Goal: Task Accomplishment & Management: Manage account settings

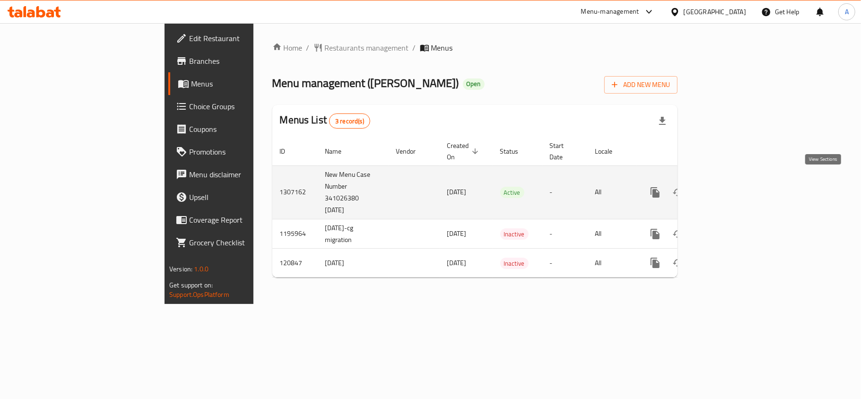
click at [729, 187] on icon "enhanced table" at bounding box center [723, 192] width 11 height 11
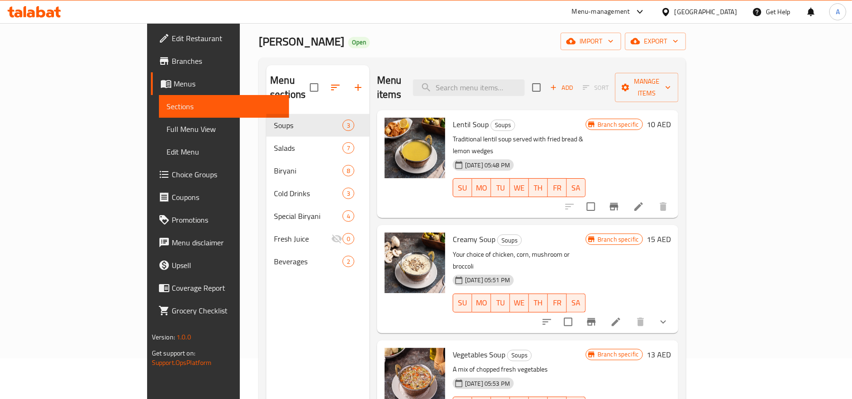
scroll to position [63, 0]
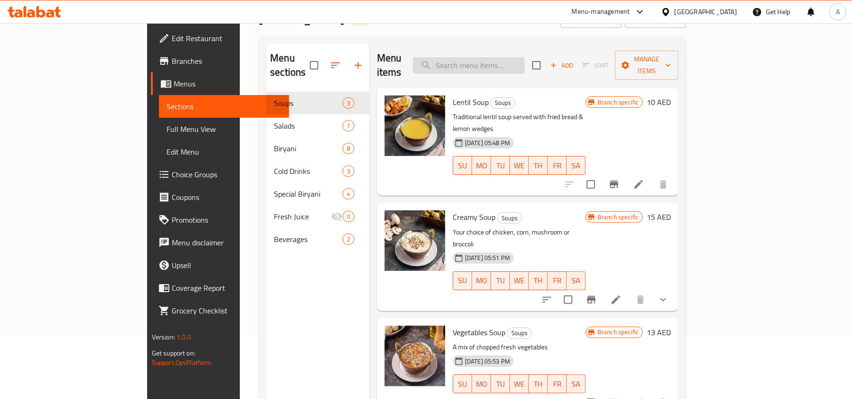
click at [507, 63] on input "search" at bounding box center [469, 65] width 112 height 17
paste input "773934"
type input "773934"
click at [551, 70] on div "Menu items Add Sort Manage items" at bounding box center [527, 65] width 301 height 45
click at [549, 49] on div "Menu items Add Sort Manage items" at bounding box center [527, 65] width 301 height 45
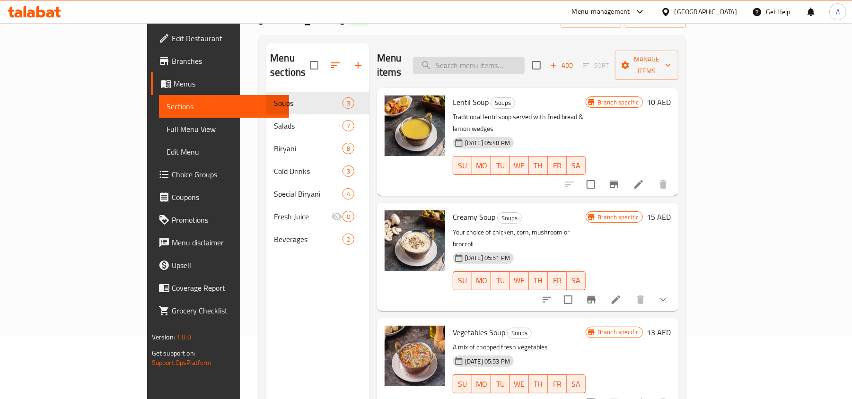
click at [524, 57] on input "search" at bounding box center [469, 65] width 112 height 17
paste input "CHICKEN BIRYANI"
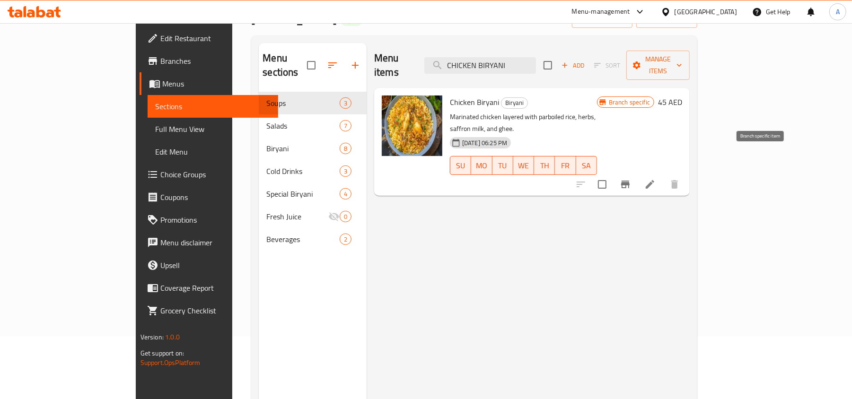
type input "CHICKEN BIRYANI"
click at [636, 173] on button "Branch-specific-item" at bounding box center [625, 184] width 23 height 23
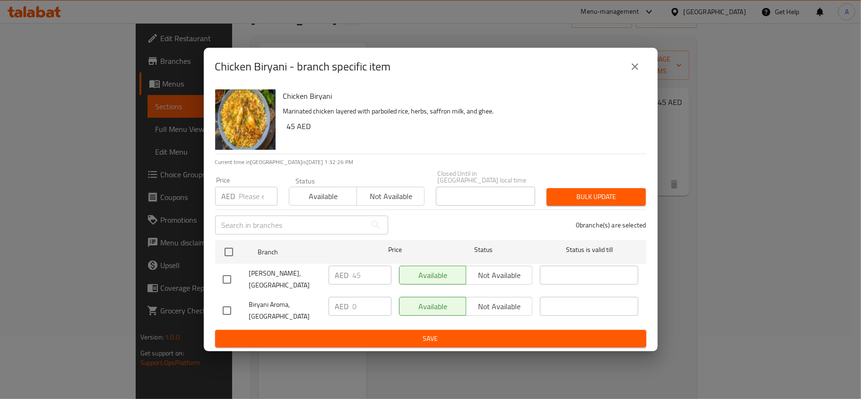
click at [634, 71] on icon "close" at bounding box center [634, 66] width 11 height 11
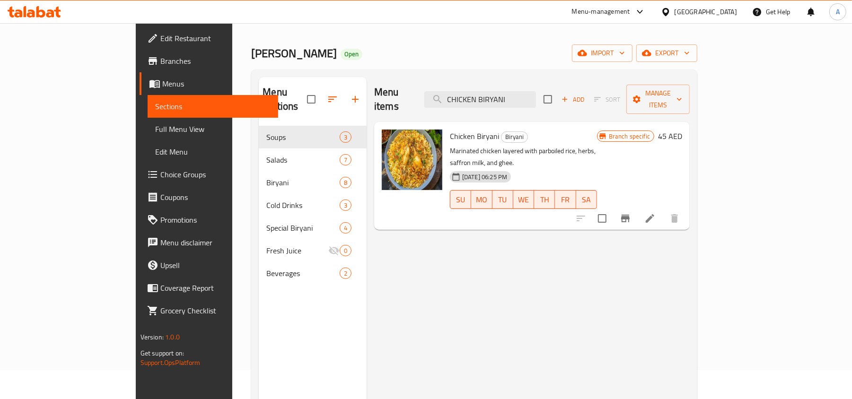
scroll to position [0, 0]
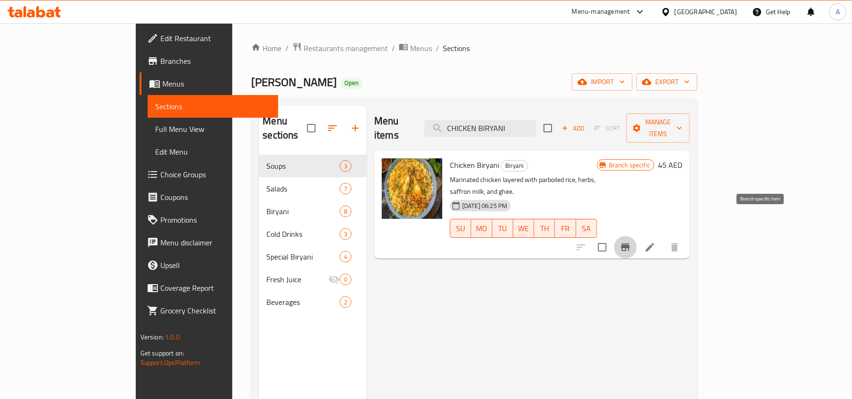
click at [629, 243] on icon "Branch-specific-item" at bounding box center [625, 247] width 9 height 8
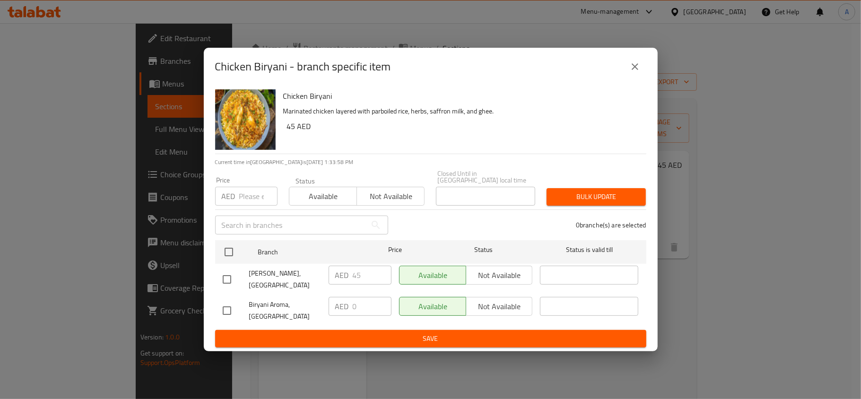
click at [222, 312] on input "checkbox" at bounding box center [227, 311] width 20 height 20
checkbox input "true"
click at [413, 204] on button "Not available" at bounding box center [391, 196] width 68 height 19
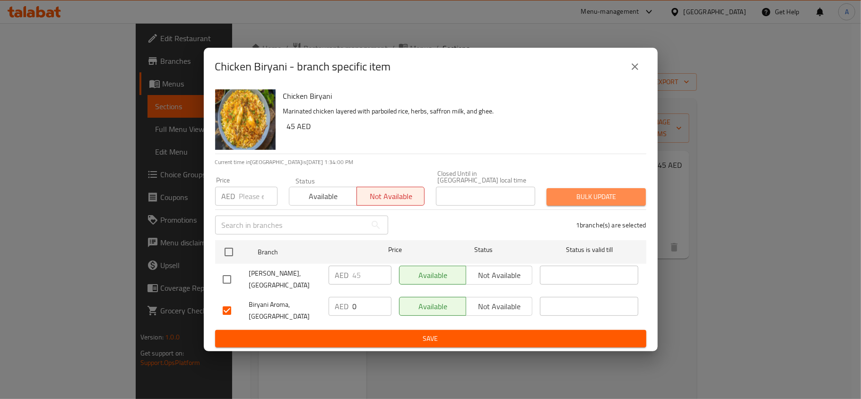
click at [586, 198] on span "Bulk update" at bounding box center [596, 197] width 84 height 12
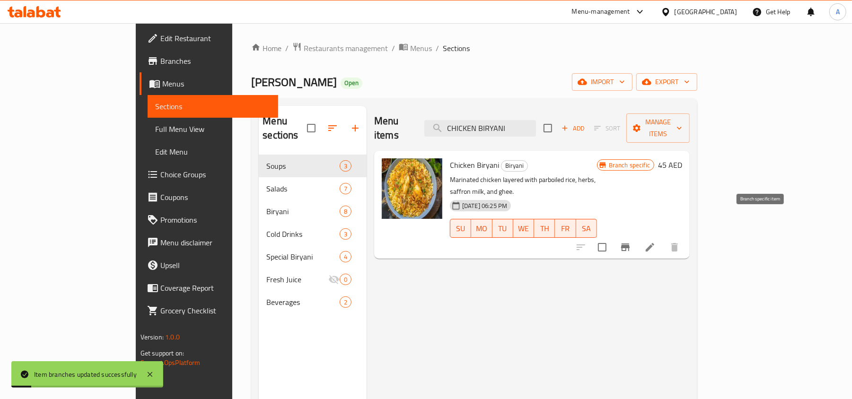
click at [631, 242] on icon "Branch-specific-item" at bounding box center [624, 247] width 11 height 11
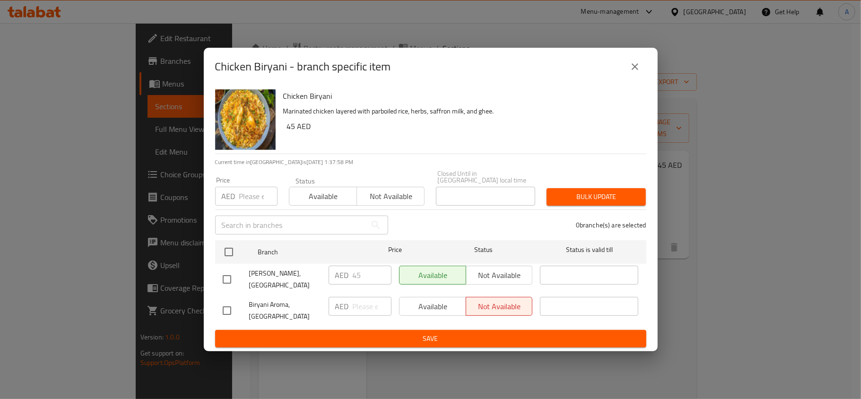
click at [626, 58] on div "Chicken Biryani - branch specific item" at bounding box center [430, 66] width 431 height 23
click at [631, 65] on icon "close" at bounding box center [634, 66] width 11 height 11
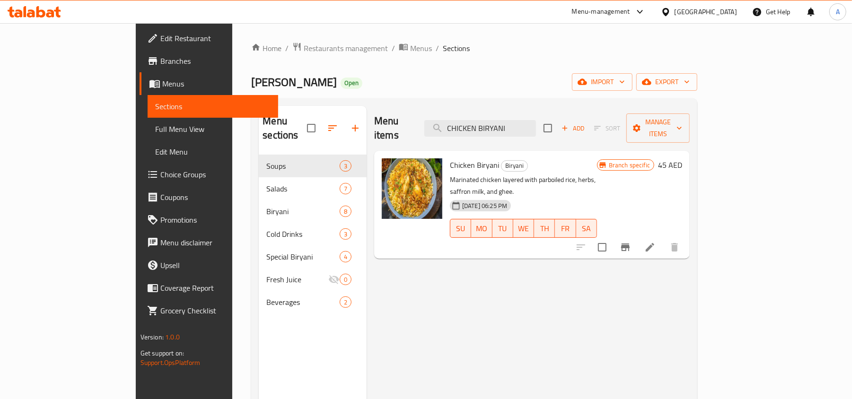
click at [725, 7] on div "United Arab Emirates" at bounding box center [705, 12] width 62 height 10
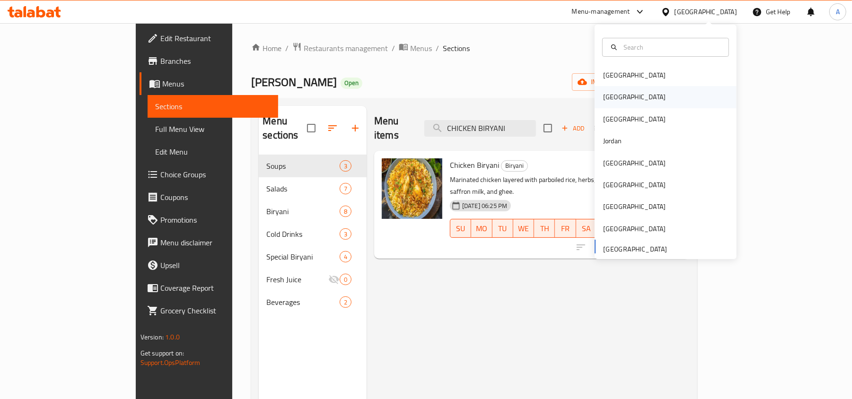
click at [666, 103] on div "Egypt" at bounding box center [665, 97] width 142 height 22
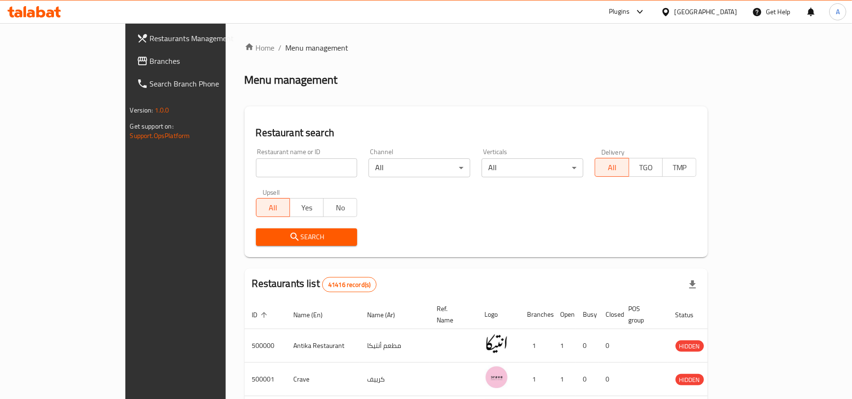
click at [278, 169] on input "search" at bounding box center [307, 167] width 102 height 19
paste input "645906"
type input "645906"
click button "Search" at bounding box center [307, 236] width 102 height 17
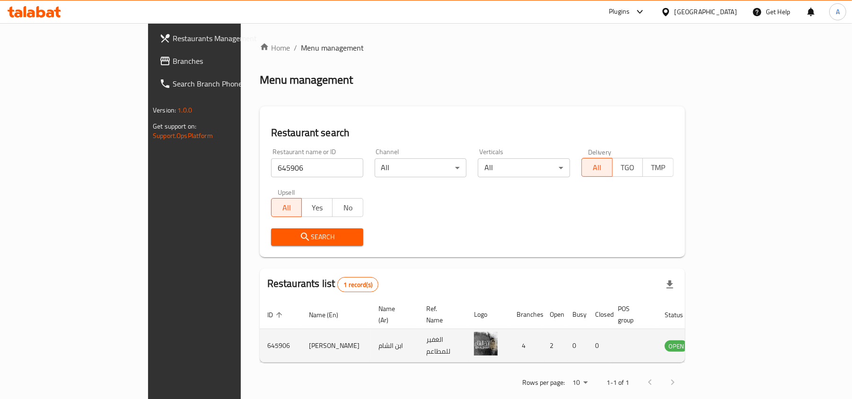
click at [739, 339] on td "enhanced table" at bounding box center [722, 346] width 33 height 34
click at [725, 342] on icon "enhanced table" at bounding box center [719, 346] width 10 height 8
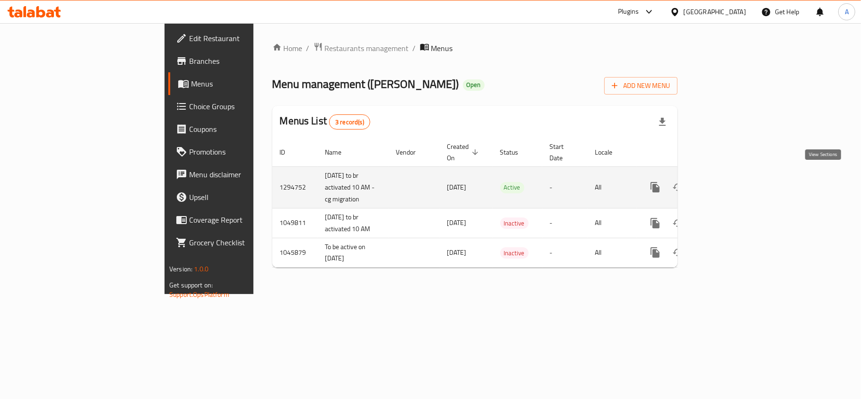
click at [735, 181] on link "enhanced table" at bounding box center [723, 187] width 23 height 23
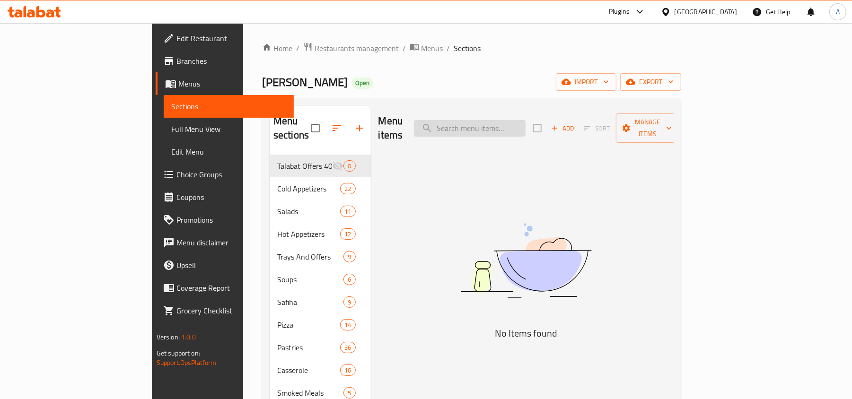
click at [525, 121] on input "search" at bounding box center [470, 128] width 112 height 17
click at [525, 130] on input "search" at bounding box center [470, 128] width 112 height 17
paste input "صفيحة مخاصي وسناسل"
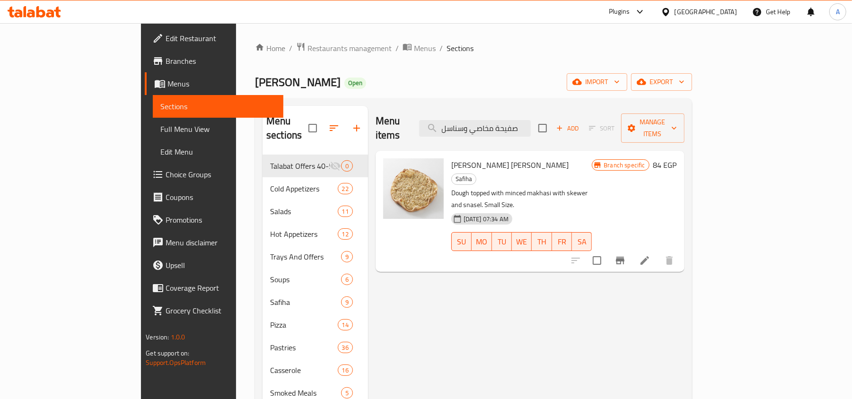
type input "صفيحة مخاصي وسناسل"
click at [631, 249] on button "Branch-specific-item" at bounding box center [620, 260] width 23 height 23
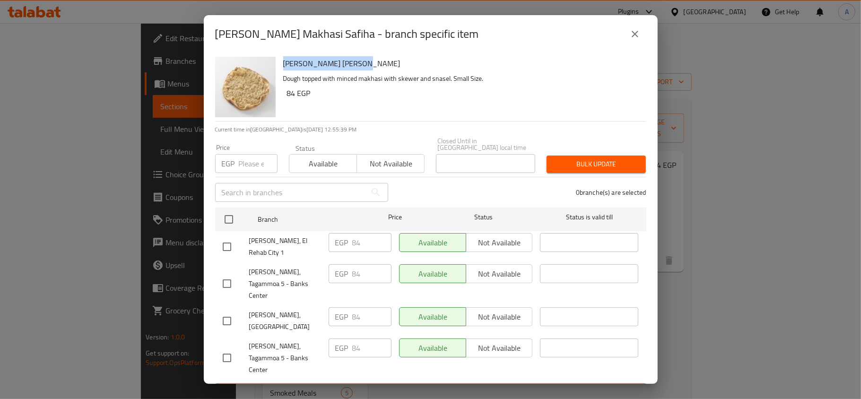
drag, startPoint x: 360, startPoint y: 74, endPoint x: 280, endPoint y: 67, distance: 80.3
click at [280, 67] on div "Snasel Makhasi Safiha Dough topped with minced makhasi with skewer and snasel. …" at bounding box center [460, 87] width 363 height 68
copy h6 "Snasel Makhasi Safiha"
click at [634, 40] on icon "close" at bounding box center [634, 33] width 11 height 11
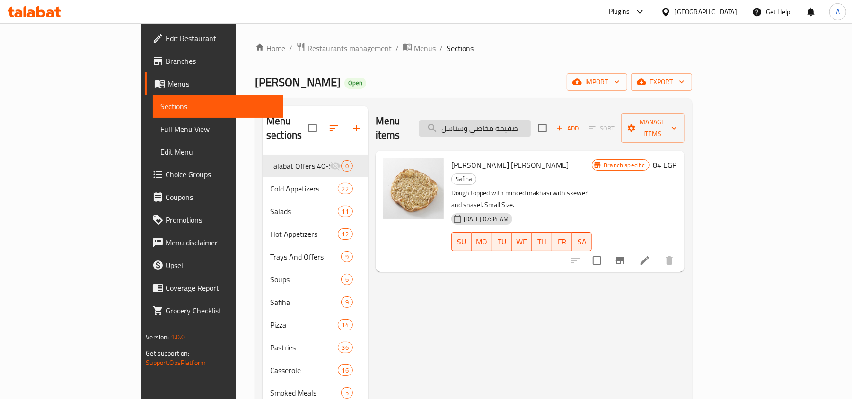
click at [511, 120] on input "صفيحة مخاصي وسناسل" at bounding box center [475, 128] width 112 height 17
paste input "شو اطراف جبنة حلوم وسط"
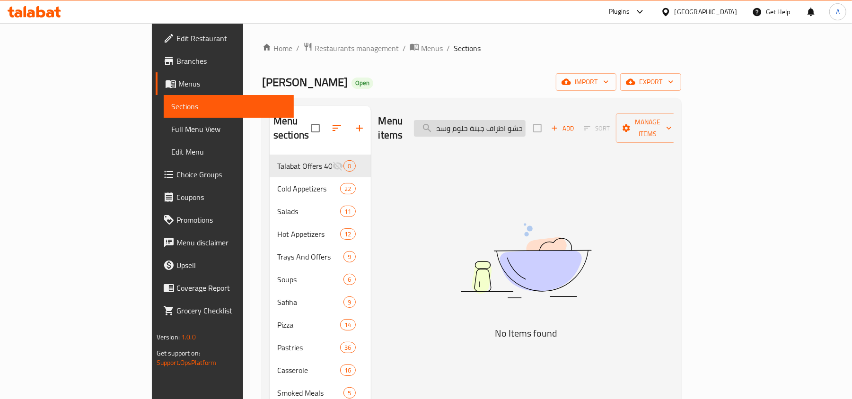
click at [511, 120] on input "حشو اطراف جبنة حلوم وسط" at bounding box center [470, 128] width 112 height 17
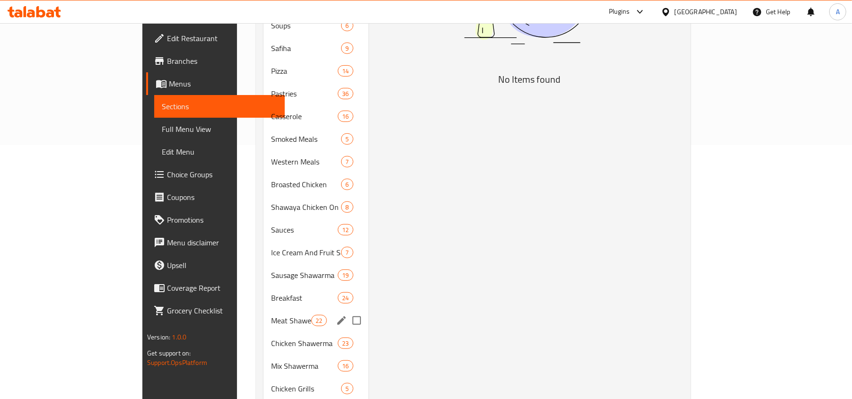
scroll to position [0, 0]
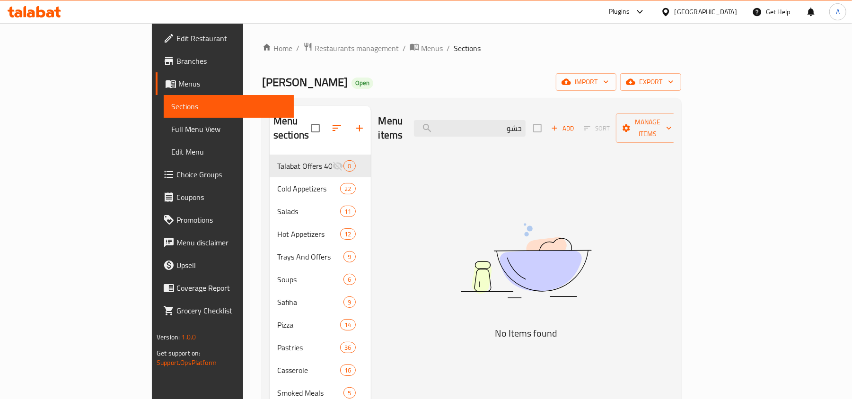
click at [521, 111] on div "Menu items حشو Add Sort Manage items" at bounding box center [526, 128] width 296 height 45
click at [525, 127] on input "حشو" at bounding box center [470, 128] width 112 height 17
paste input "لبن بالخيار"
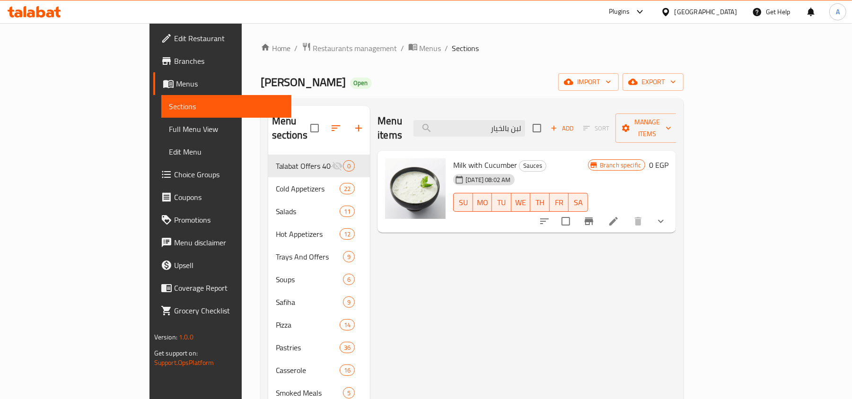
type input "لبن بالخيار"
click at [672, 210] on button "show more" at bounding box center [660, 221] width 23 height 23
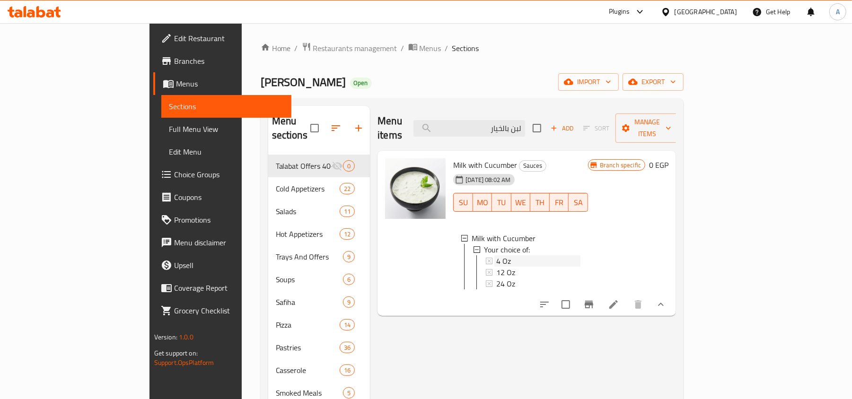
click at [496, 255] on div "4 Oz" at bounding box center [538, 260] width 84 height 11
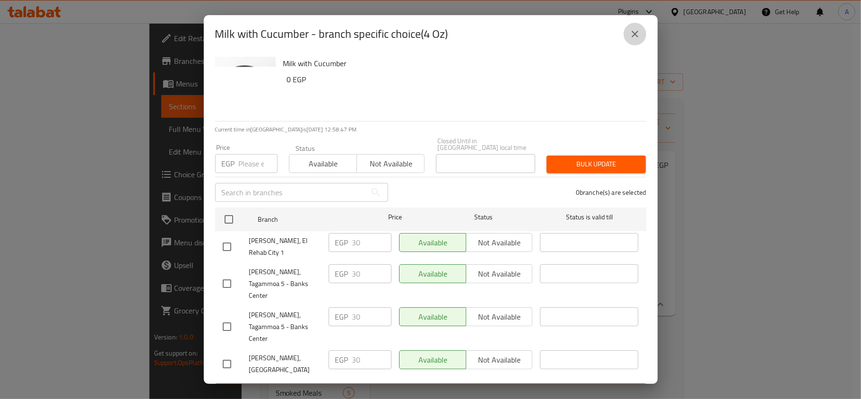
click at [642, 45] on button "close" at bounding box center [635, 34] width 23 height 23
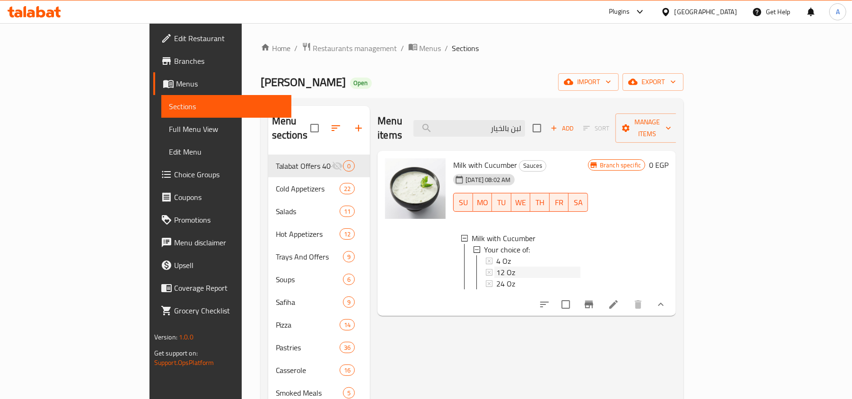
click at [496, 267] on div "12 Oz" at bounding box center [538, 272] width 84 height 11
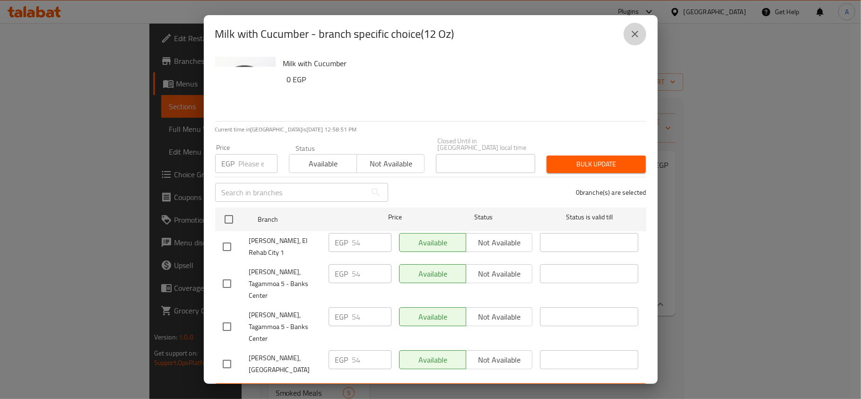
click at [632, 40] on icon "close" at bounding box center [634, 33] width 11 height 11
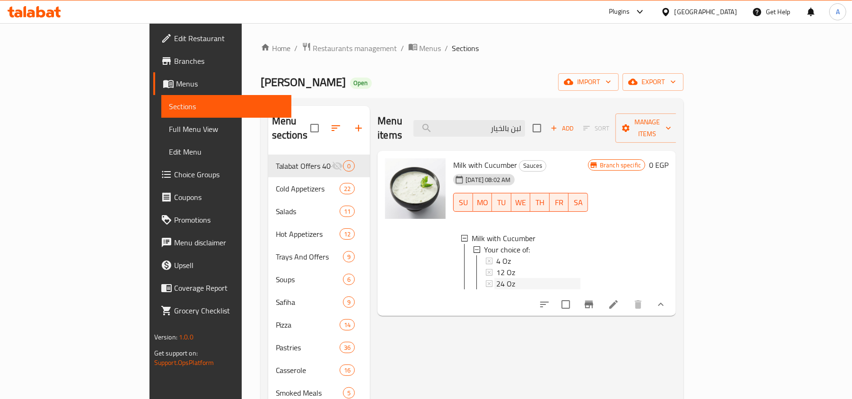
click at [496, 278] on div "24 Oz" at bounding box center [538, 283] width 84 height 11
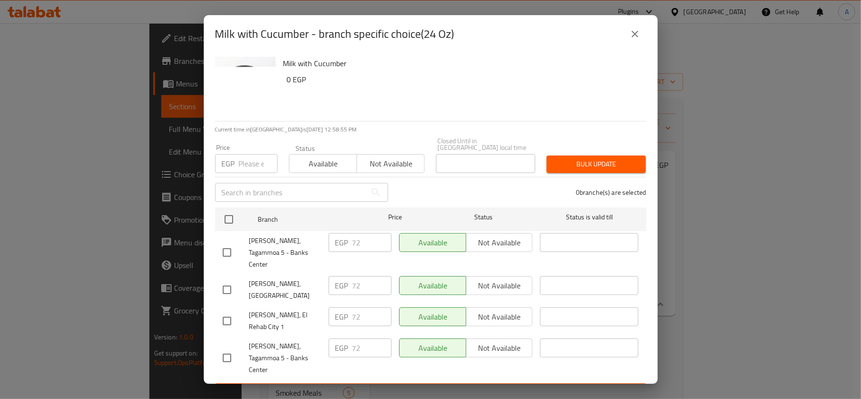
click at [651, 164] on div "Bulk update" at bounding box center [596, 164] width 111 height 29
click at [643, 42] on button "close" at bounding box center [635, 34] width 23 height 23
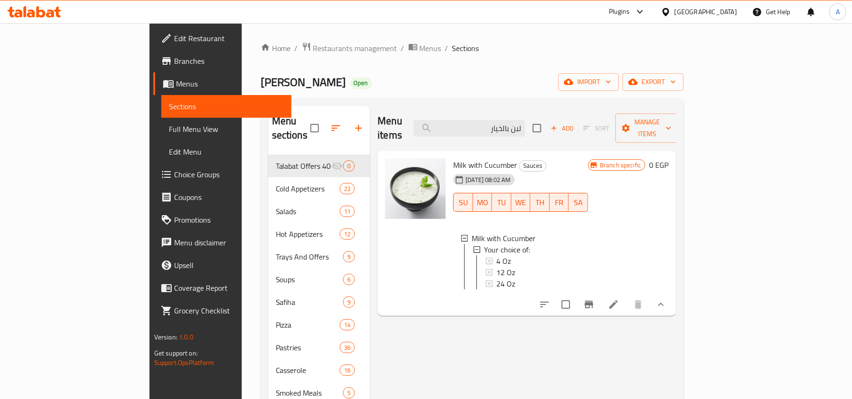
click at [53, 10] on icon at bounding box center [50, 13] width 8 height 8
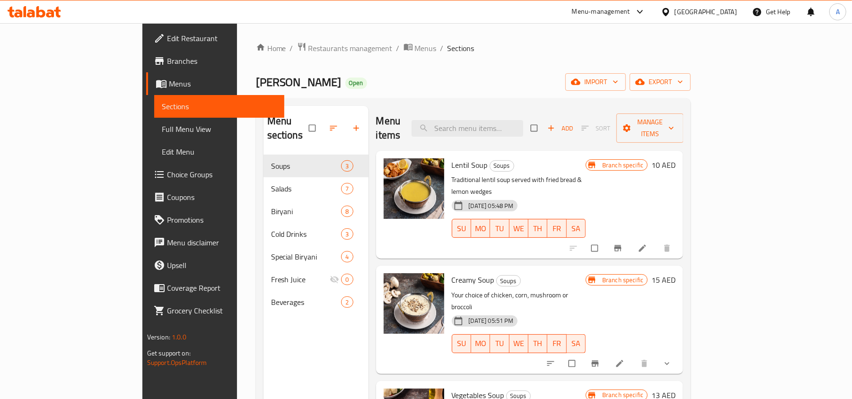
click at [167, 56] on span "Branches" at bounding box center [222, 60] width 110 height 11
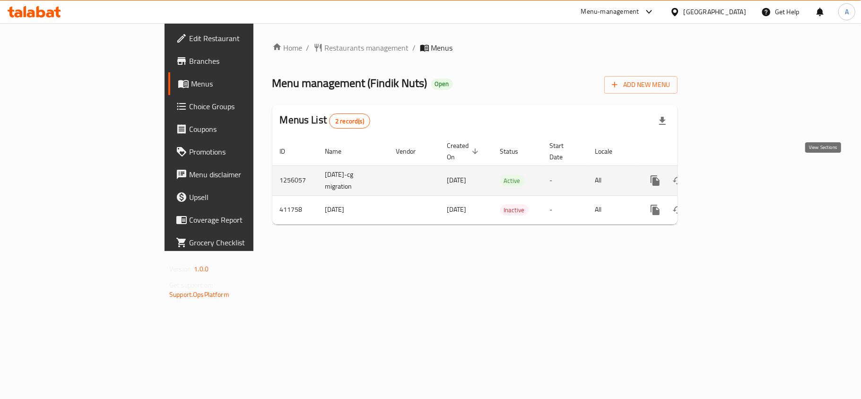
click at [729, 176] on icon "enhanced table" at bounding box center [723, 180] width 11 height 11
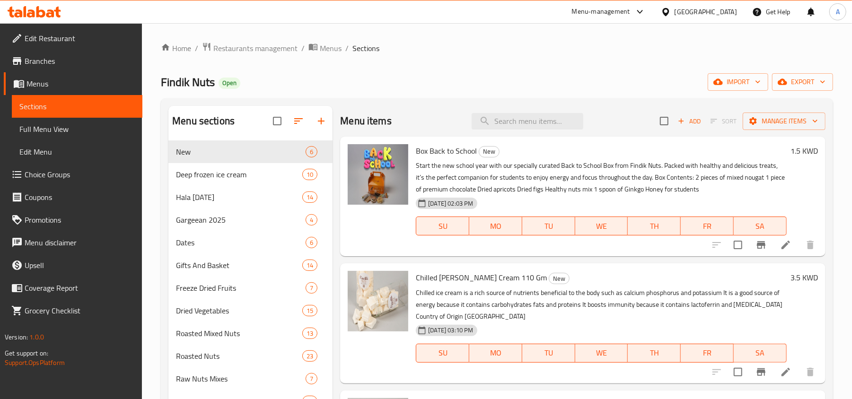
click at [66, 58] on span "Branches" at bounding box center [80, 60] width 110 height 11
